Goal: Information Seeking & Learning: Learn about a topic

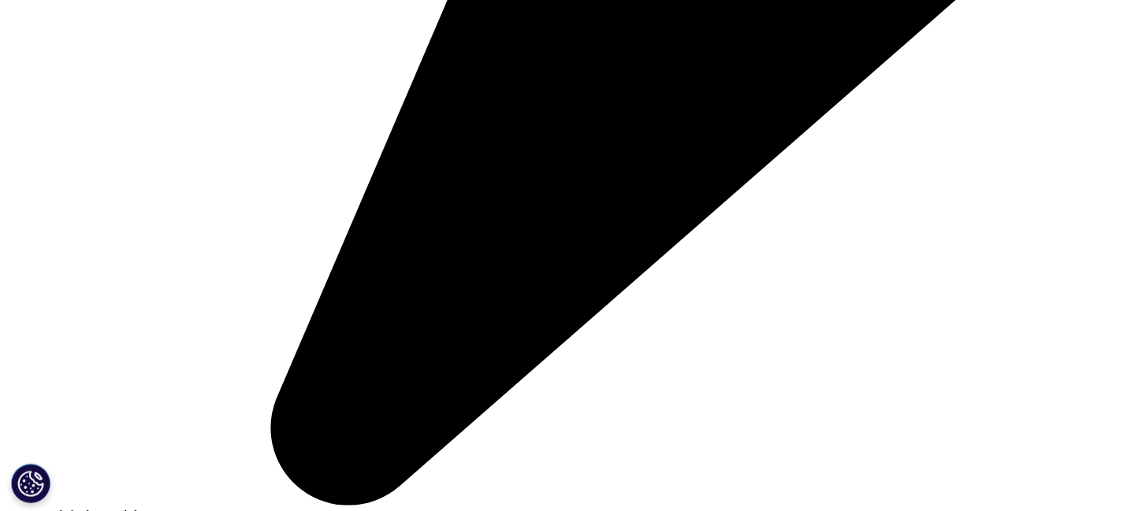
scroll to position [4107, 0]
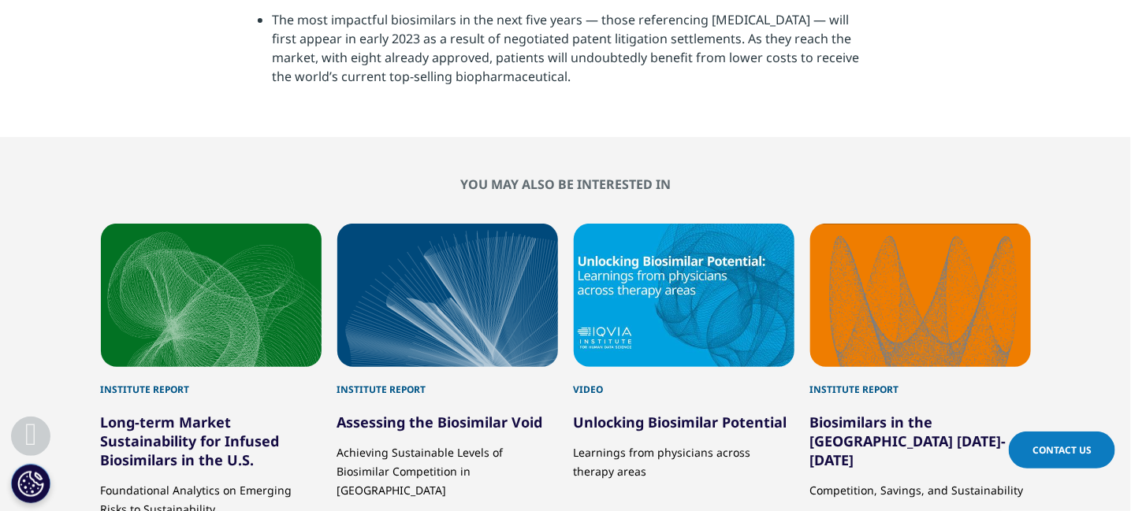
scroll to position [5121, 0]
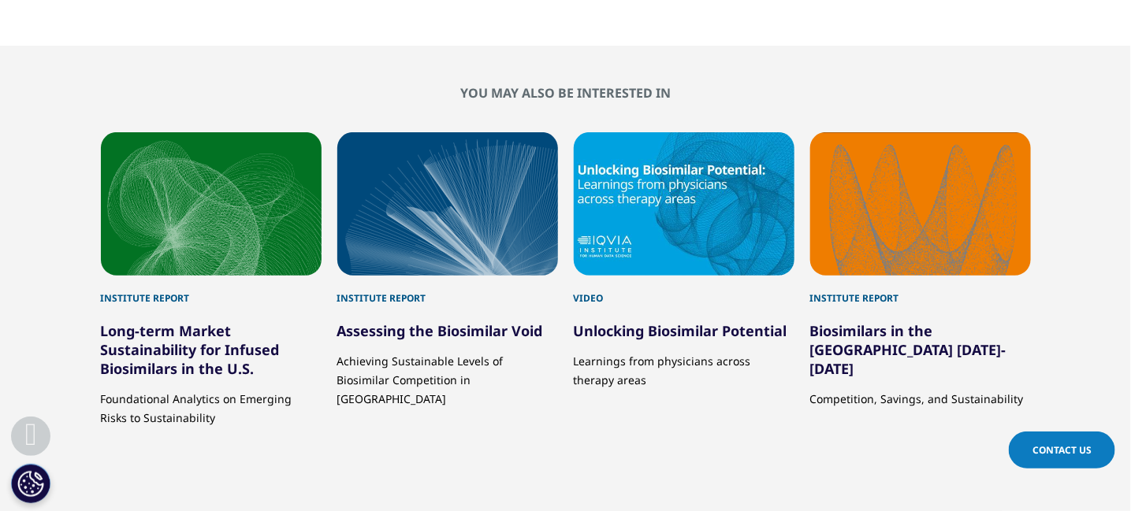
click at [644, 276] on div "Video" at bounding box center [684, 291] width 221 height 30
click at [407, 306] on h5 "Assessing the Biosimilar Void" at bounding box center [447, 323] width 221 height 35
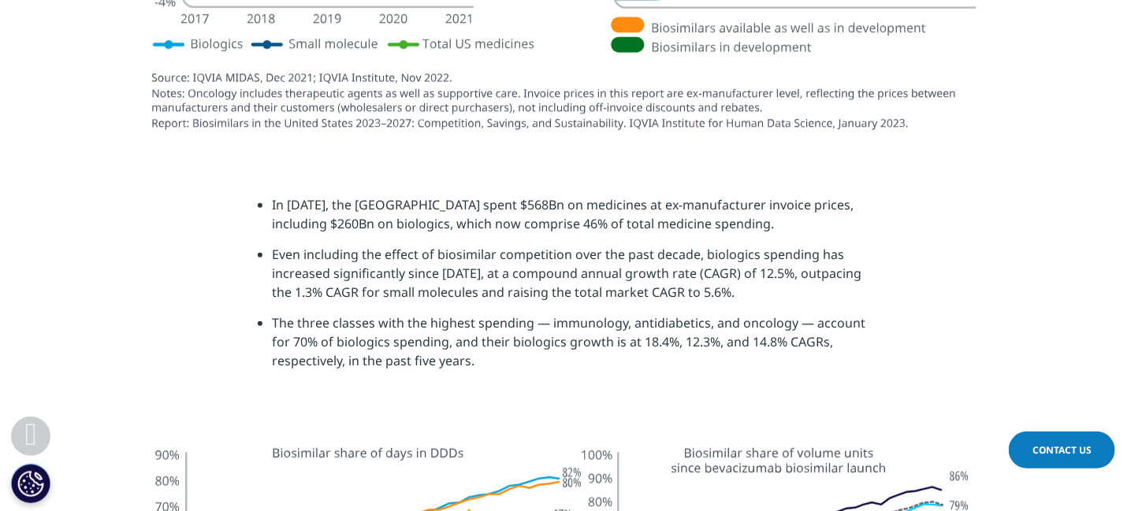
scroll to position [2506, 0]
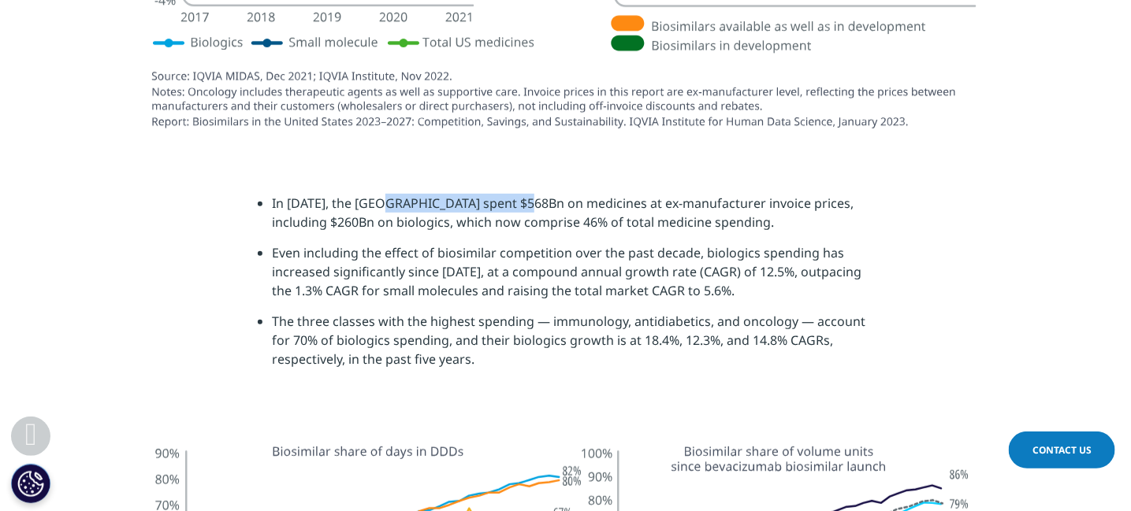
drag, startPoint x: 384, startPoint y: 199, endPoint x: 521, endPoint y: 201, distance: 136.3
click at [521, 201] on li "In 2021, the United States spent $568Bn on medicines at ex-manufacturer invoice…" at bounding box center [572, 219] width 601 height 50
click at [574, 200] on li "In 2021, the United States spent $568Bn on medicines at ex-manufacturer invoice…" at bounding box center [572, 219] width 601 height 50
